Goal: Task Accomplishment & Management: Complete application form

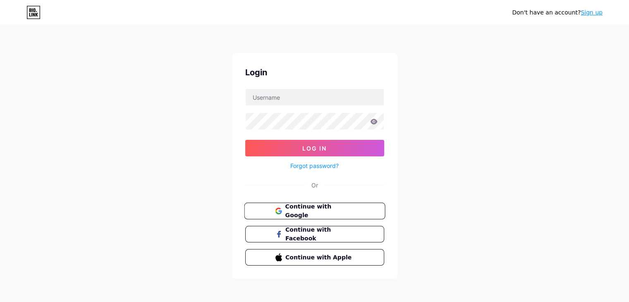
click at [314, 206] on span "Continue with Google" at bounding box center [319, 211] width 69 height 18
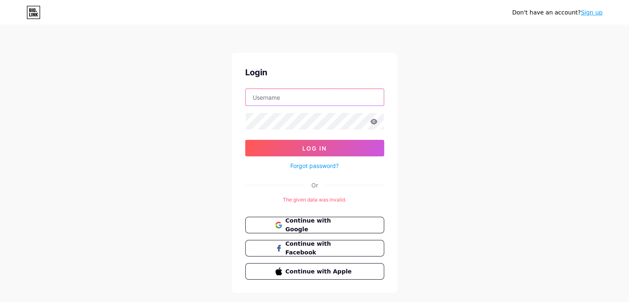
click at [288, 98] on input "text" at bounding box center [315, 97] width 138 height 17
click at [211, 176] on div "Don't have an account? Sign up Login Log In Forgot password? Or The given data …" at bounding box center [314, 159] width 629 height 319
click at [593, 11] on link "Sign up" at bounding box center [592, 12] width 22 height 7
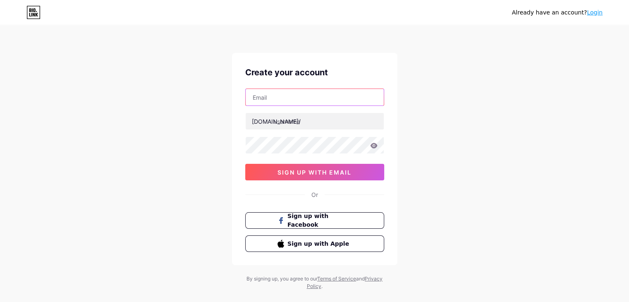
click at [290, 100] on input "text" at bounding box center [315, 97] width 138 height 17
type input "smartsecuretech11@gmail.com"
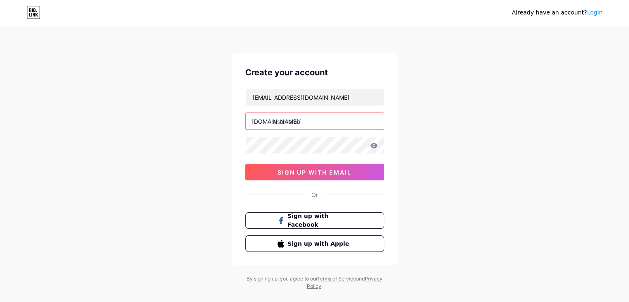
click at [318, 120] on input "text" at bounding box center [315, 121] width 138 height 17
type input "smartsecure"
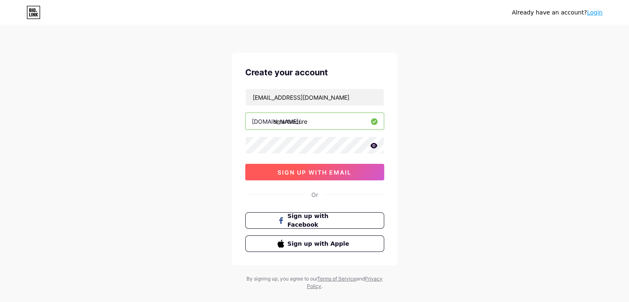
click at [342, 173] on span "sign up with email" at bounding box center [315, 172] width 74 height 7
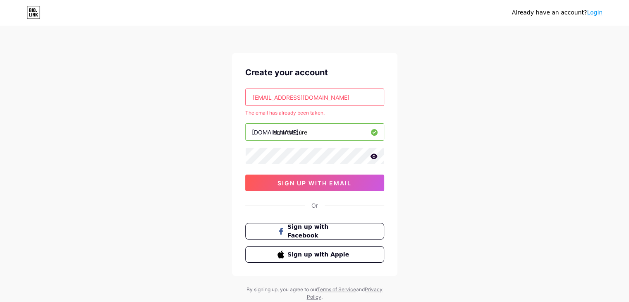
drag, startPoint x: 252, startPoint y: 101, endPoint x: 247, endPoint y: 101, distance: 5.0
click at [243, 101] on div "Create your account smartsecuretech11@gmail.com The email has already been take…" at bounding box center [315, 164] width 166 height 223
click at [347, 98] on input "smartsecuretech11@gmail.com" at bounding box center [315, 97] width 138 height 17
